Goal: Task Accomplishment & Management: Manage account settings

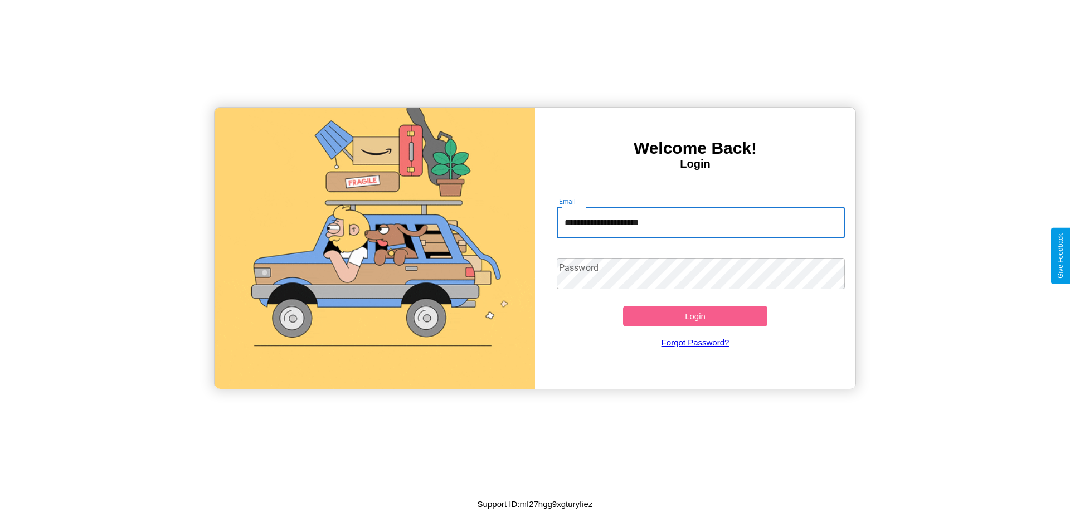
type input "**********"
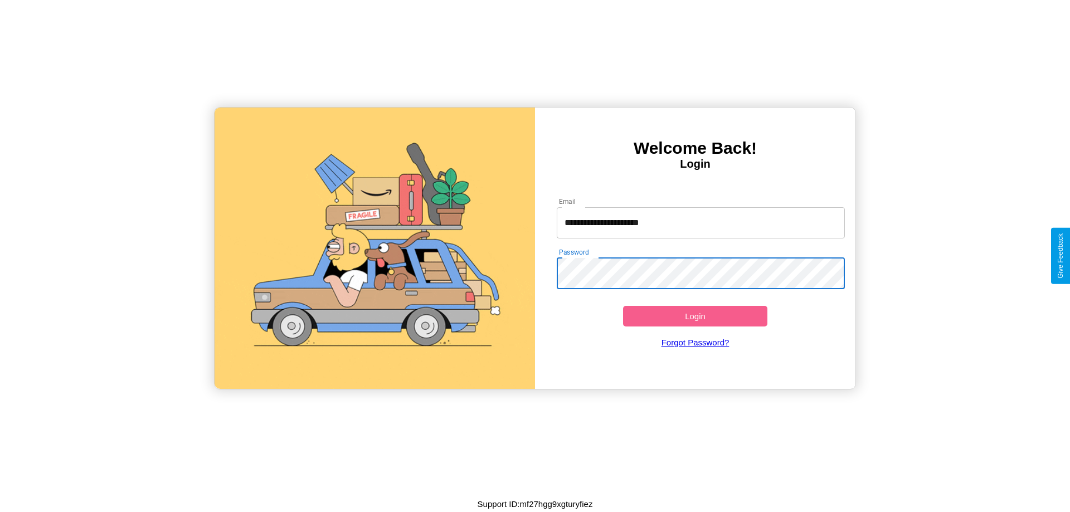
click at [695, 316] on button "Login" at bounding box center [695, 316] width 144 height 21
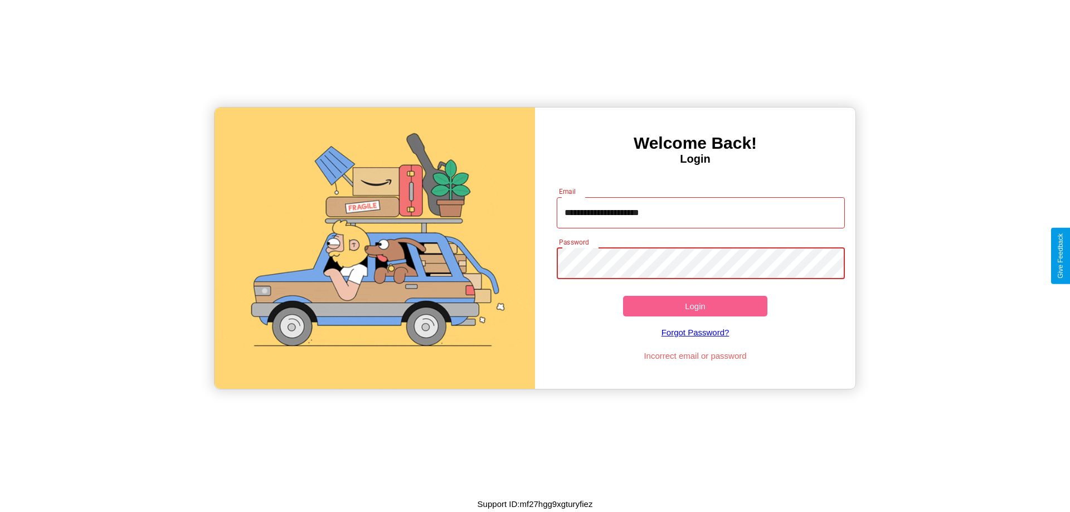
click at [695, 306] on button "Login" at bounding box center [695, 306] width 144 height 21
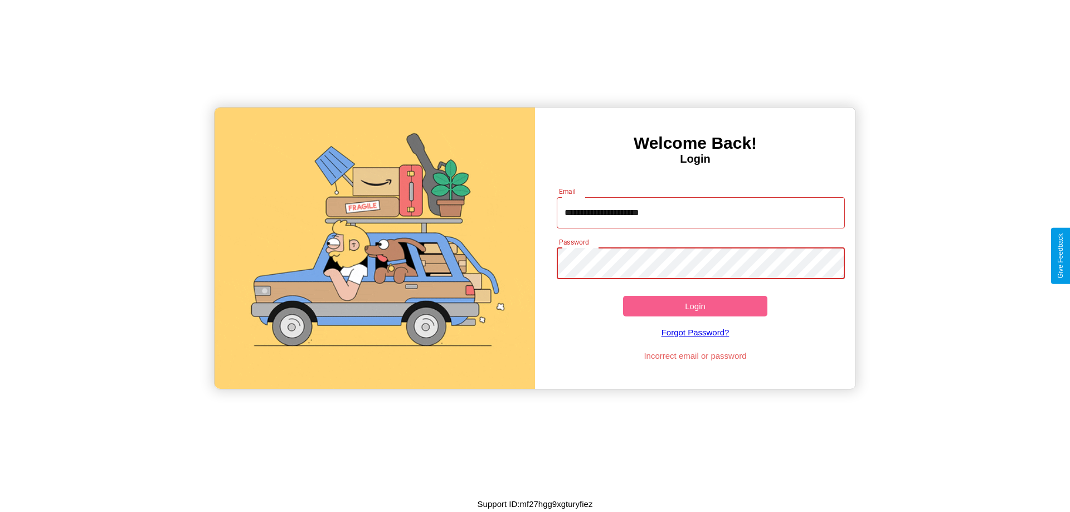
click at [695, 306] on button "Login" at bounding box center [695, 306] width 144 height 21
